Goal: Transaction & Acquisition: Purchase product/service

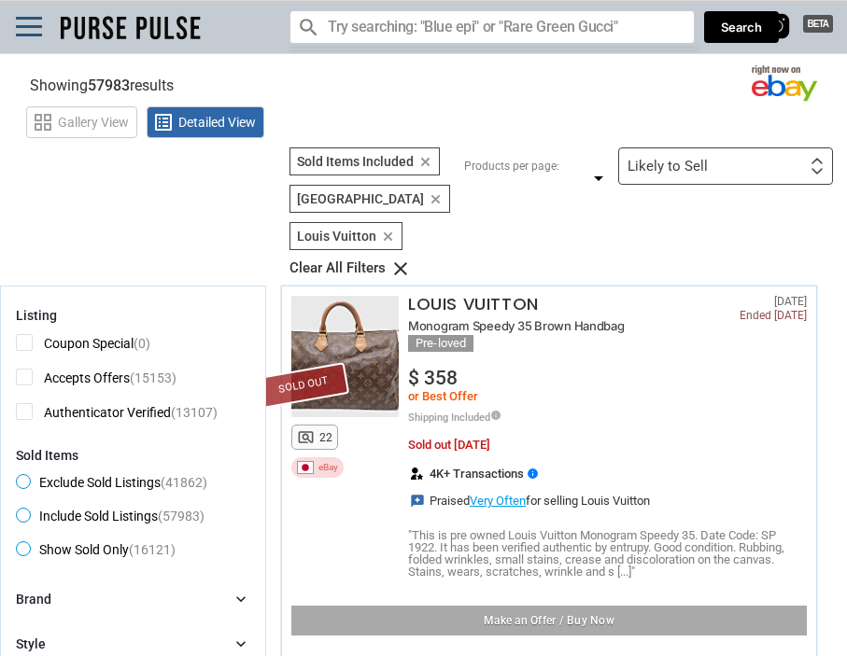
click at [400, 32] on input "Search for models" at bounding box center [491, 27] width 405 height 34
click at [460, 26] on input "Search for models" at bounding box center [491, 27] width 405 height 34
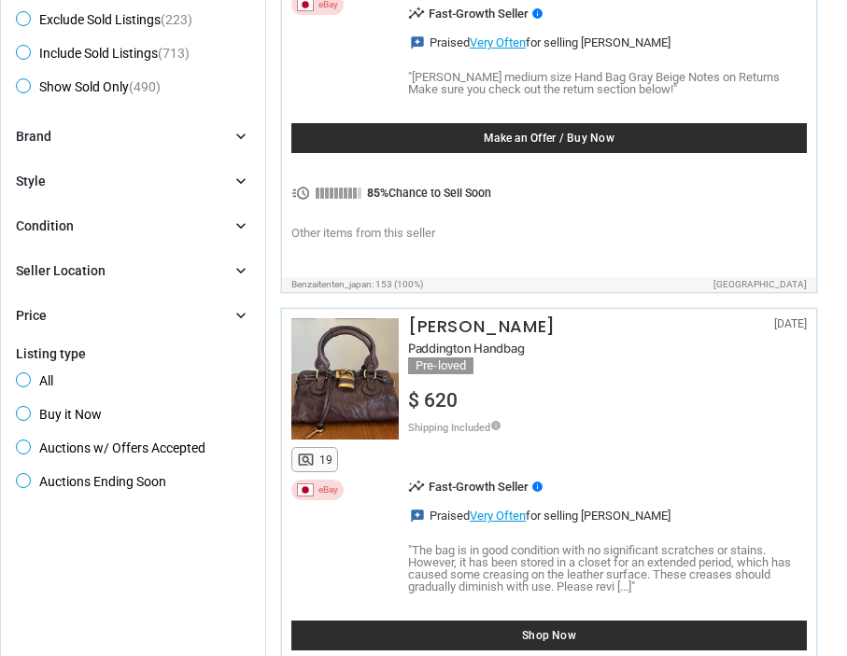
scroll to position [704, 0]
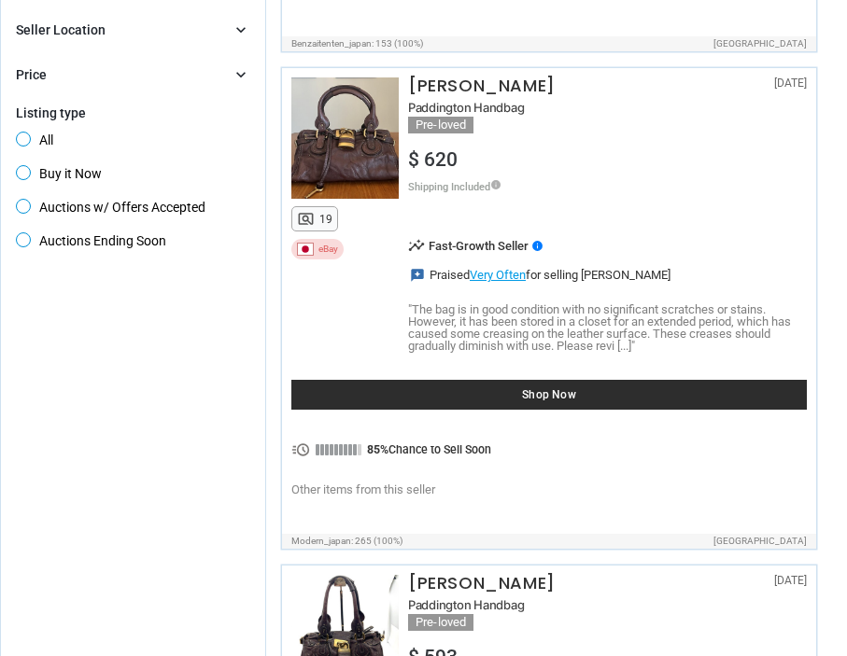
type input "[PERSON_NAME]"
click at [403, 391] on span "Shop Now" at bounding box center [549, 394] width 497 height 11
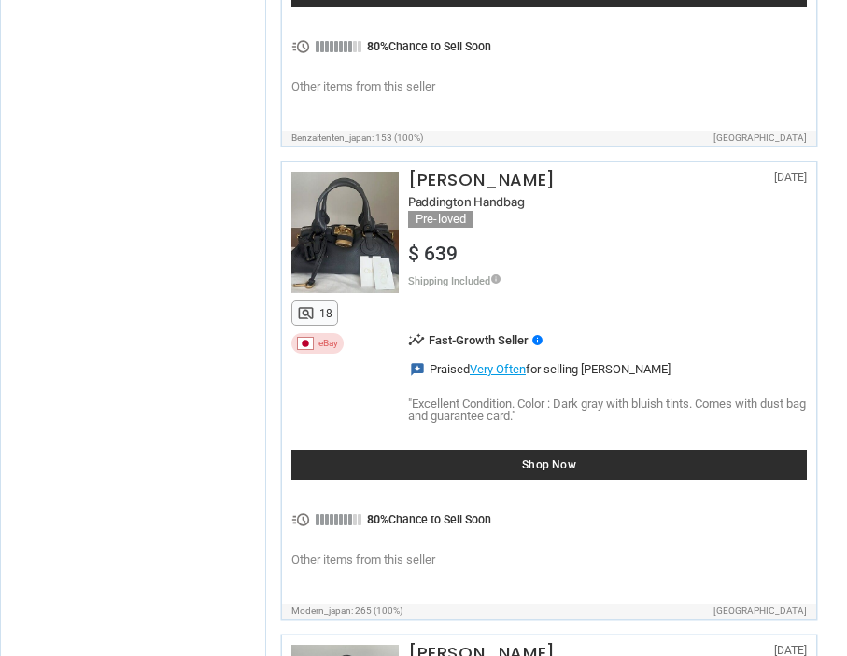
scroll to position [1650, 0]
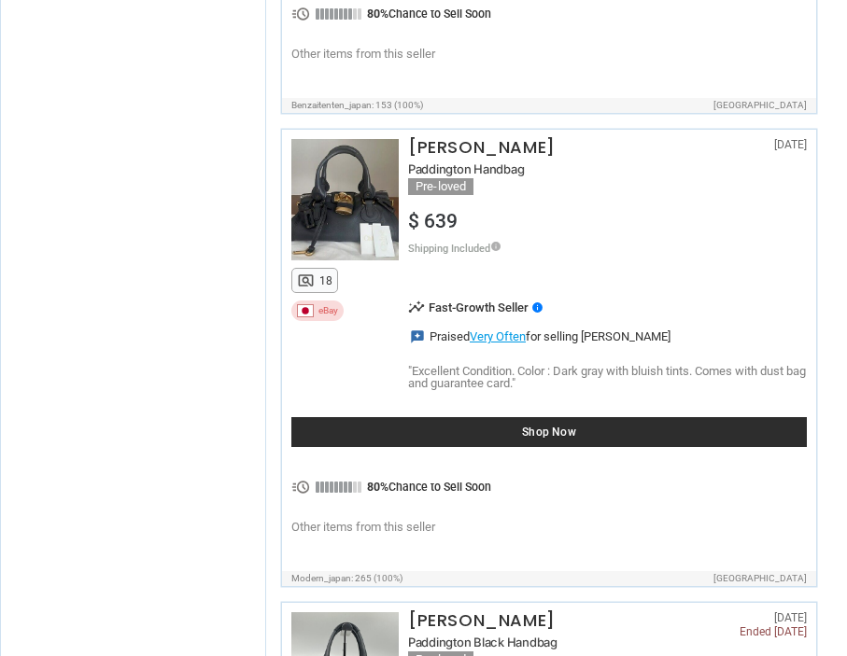
click at [371, 427] on span "Shop Now" at bounding box center [549, 432] width 497 height 11
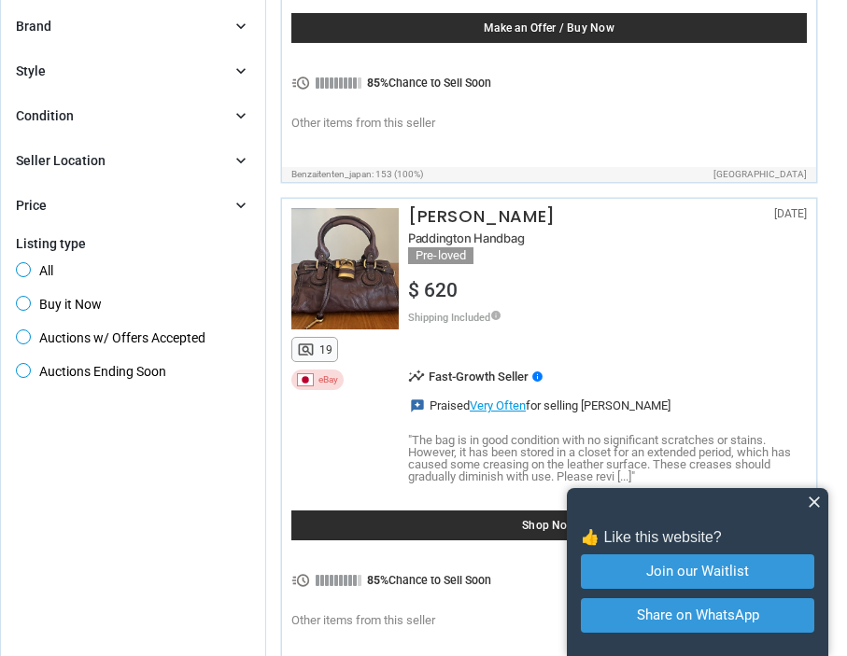
scroll to position [0, 0]
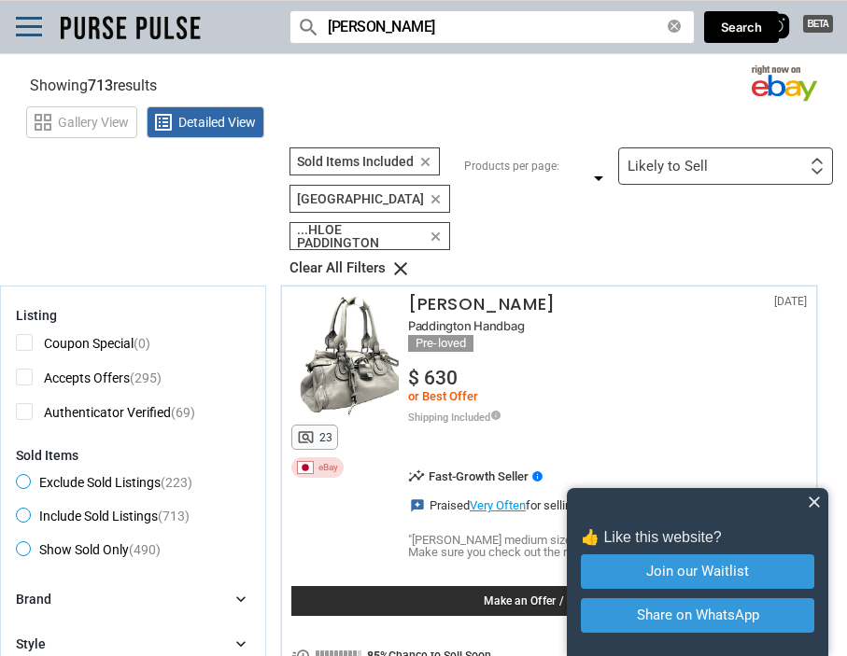
click at [643, 176] on div "Likely to Sell Likely to Sell Coupon Discount Amount First or Last Chance to Bu…" at bounding box center [725, 166] width 215 height 37
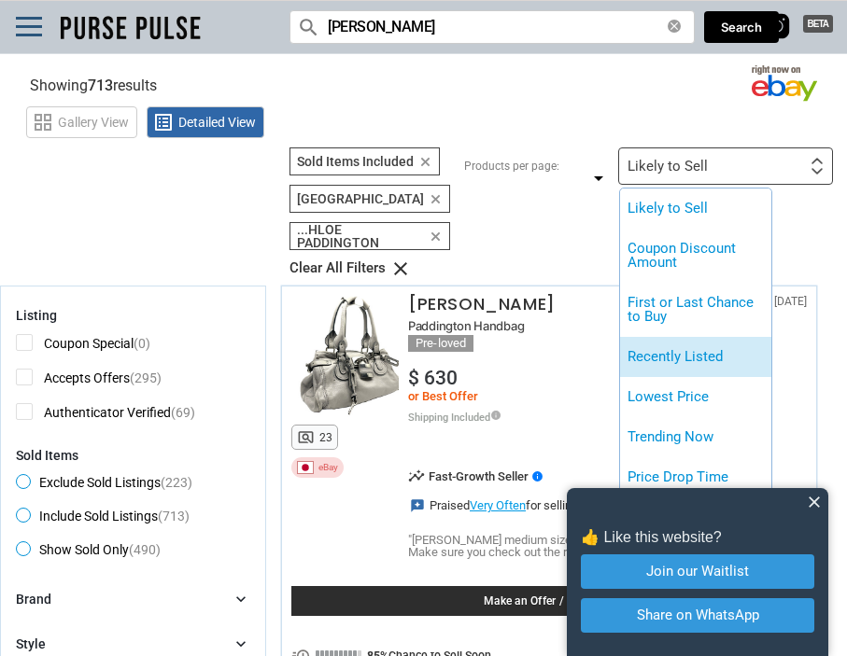
click at [651, 369] on li "Recently Listed" at bounding box center [695, 357] width 151 height 40
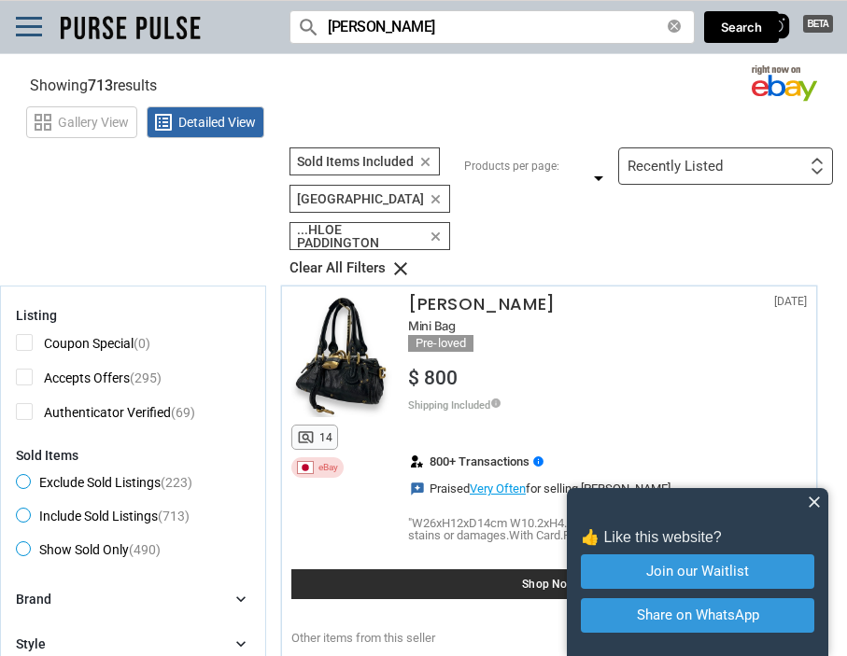
click at [818, 508] on span "close" at bounding box center [814, 502] width 19 height 19
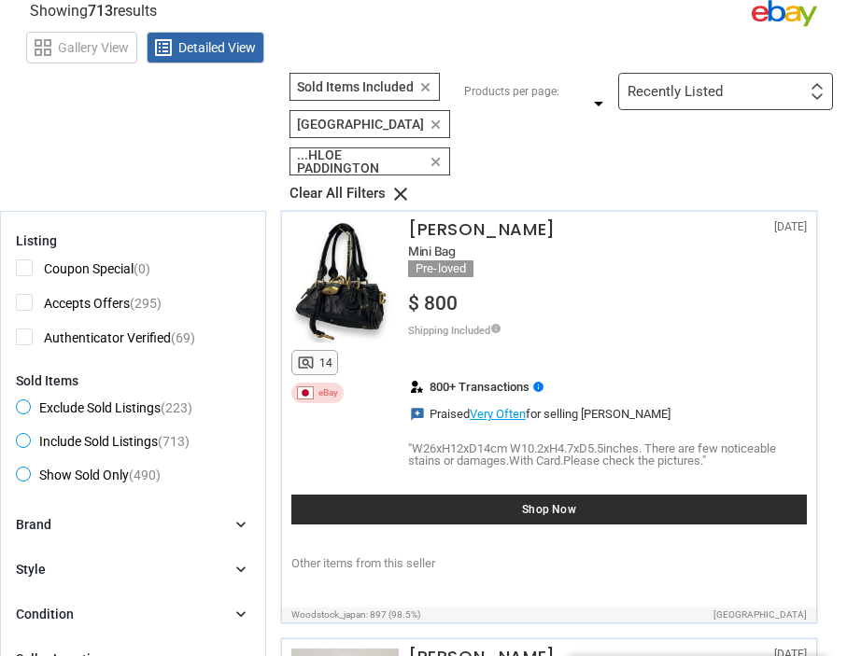
scroll to position [35, 0]
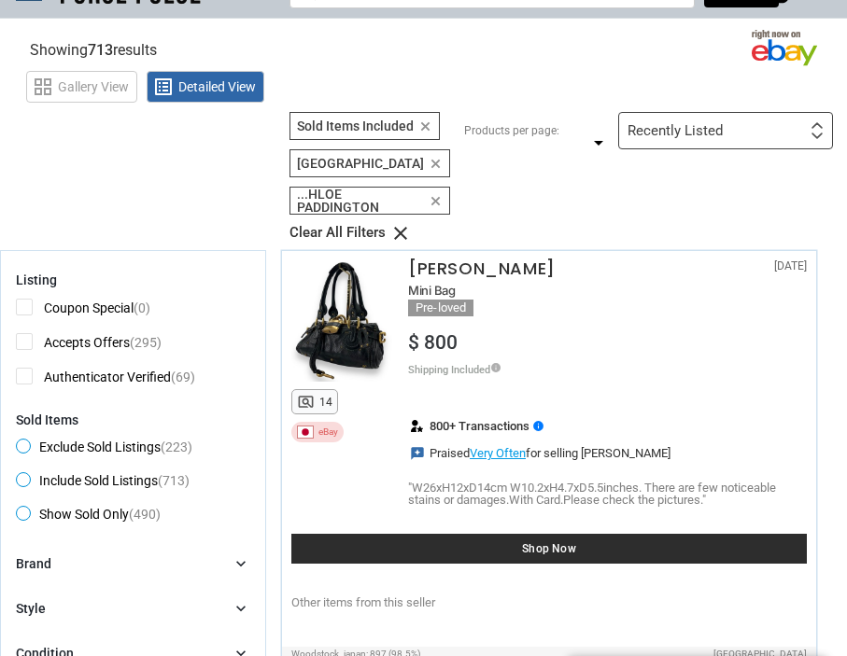
click at [97, 439] on span "Exclude Sold Listings (223)" at bounding box center [104, 450] width 176 height 22
click at [453, 539] on div "Shop Now" at bounding box center [548, 549] width 515 height 30
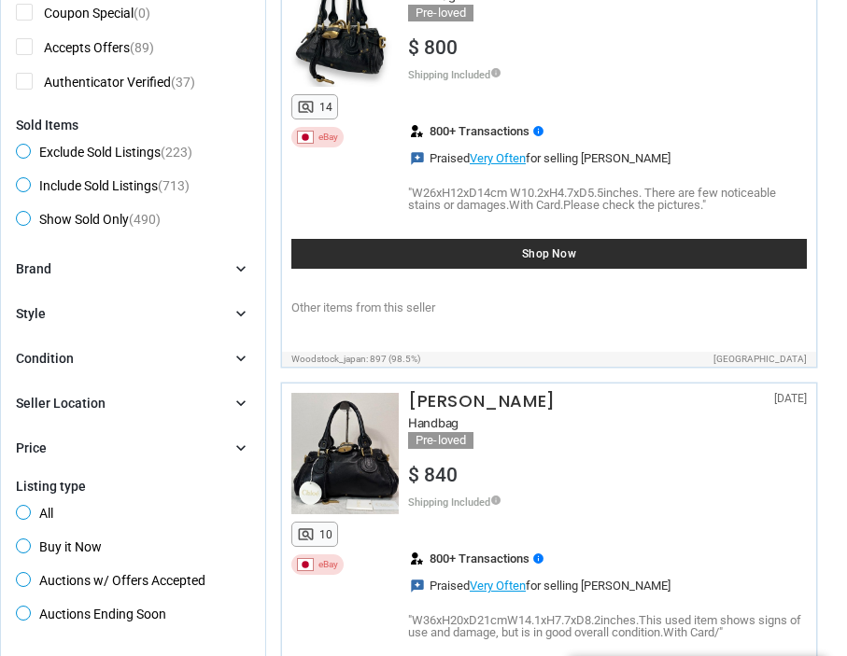
scroll to position [487, 0]
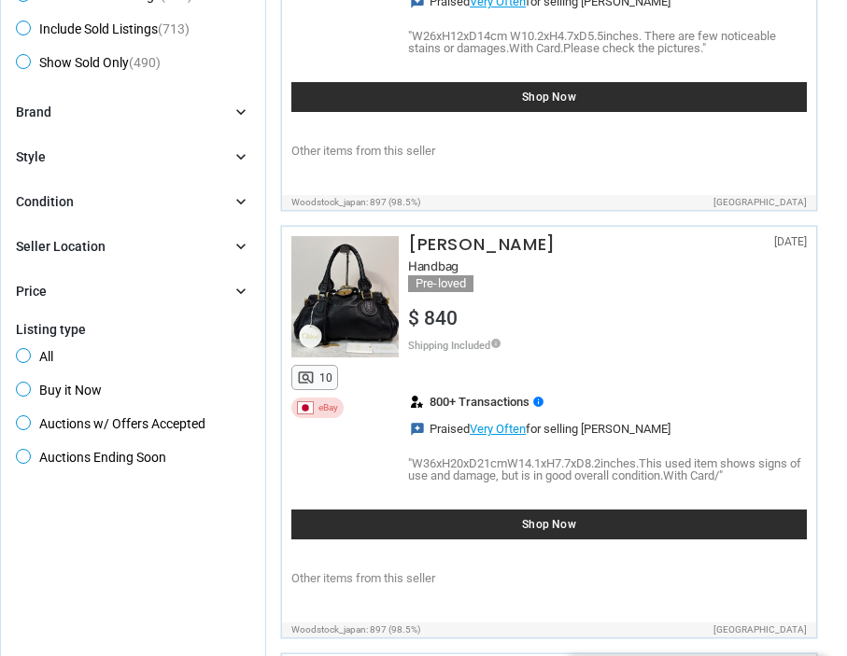
click at [514, 519] on span "Shop Now" at bounding box center [549, 524] width 497 height 11
